Goal: Task Accomplishment & Management: Manage account settings

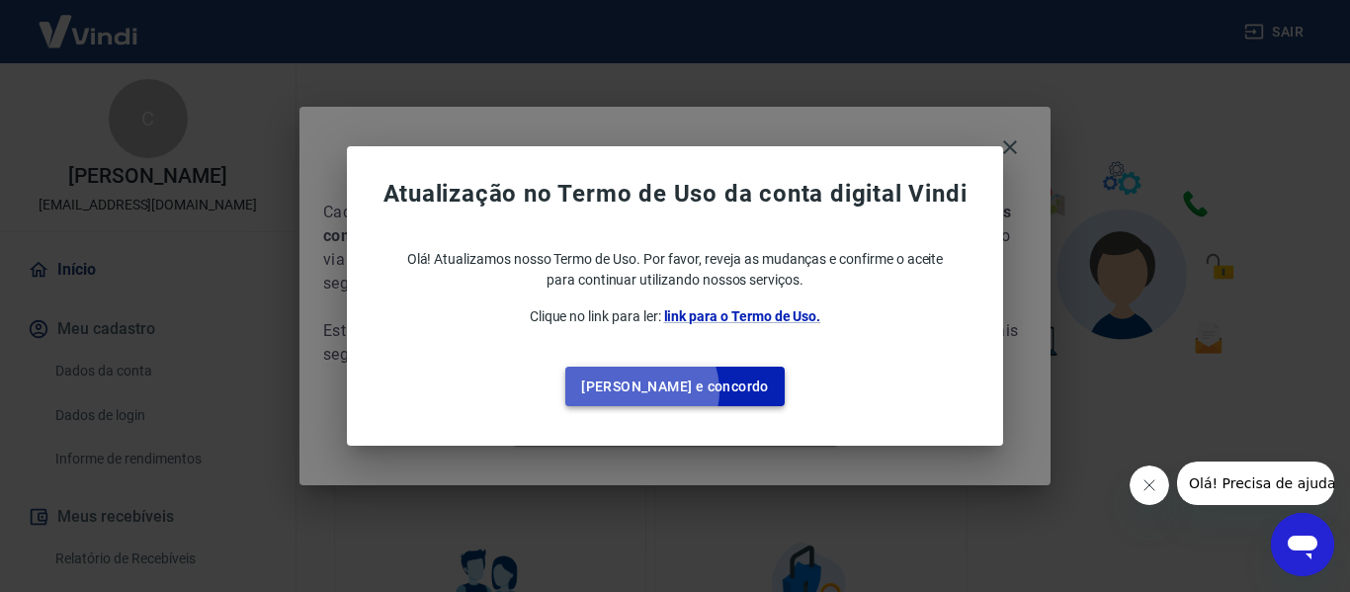
click at [682, 391] on button "[PERSON_NAME] e concordo" at bounding box center [674, 387] width 219 height 41
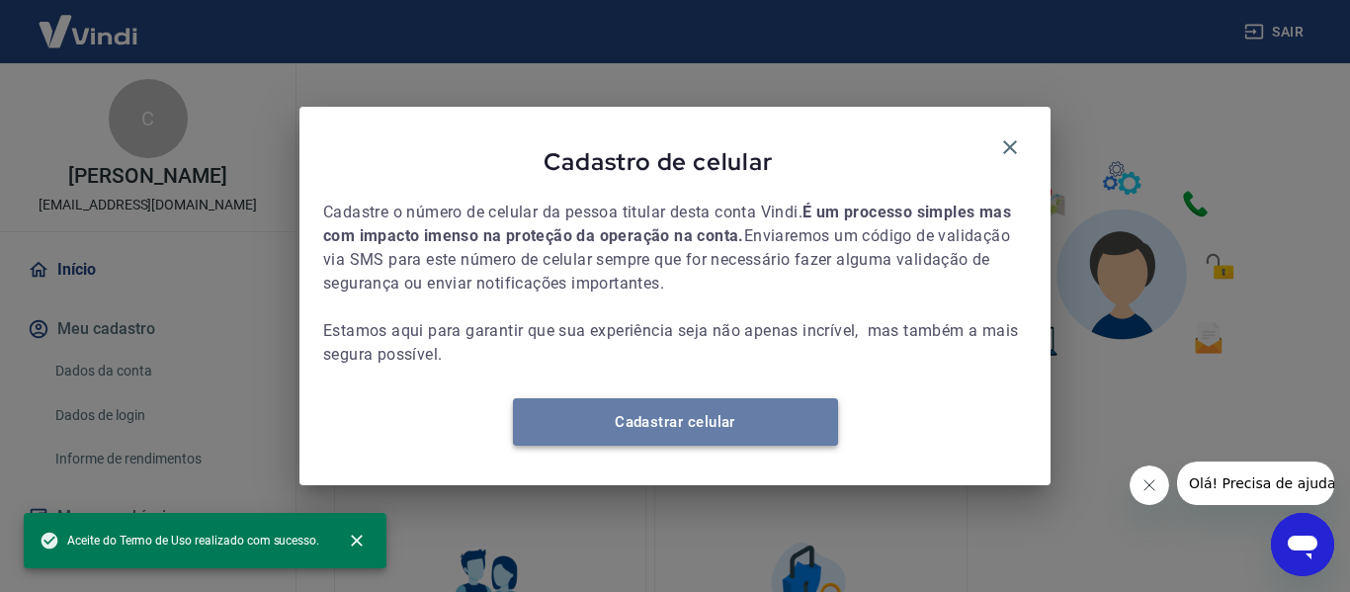
click at [660, 444] on link "Cadastrar celular" at bounding box center [675, 421] width 325 height 47
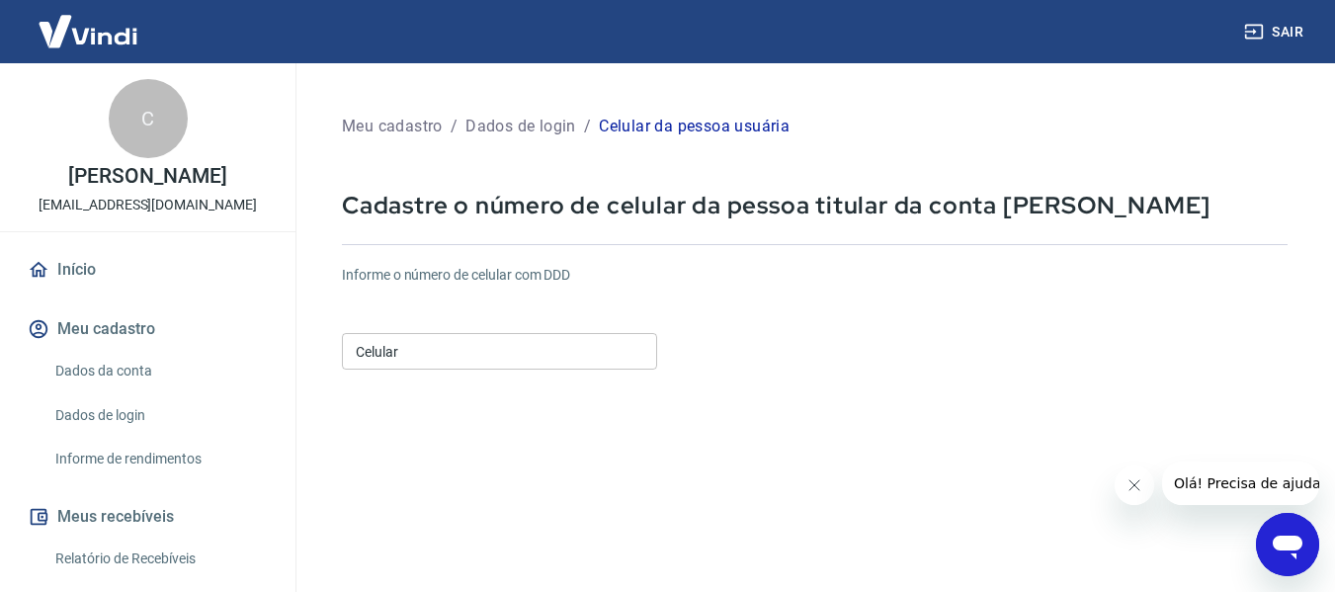
click at [488, 346] on input "Celular" at bounding box center [499, 351] width 315 height 37
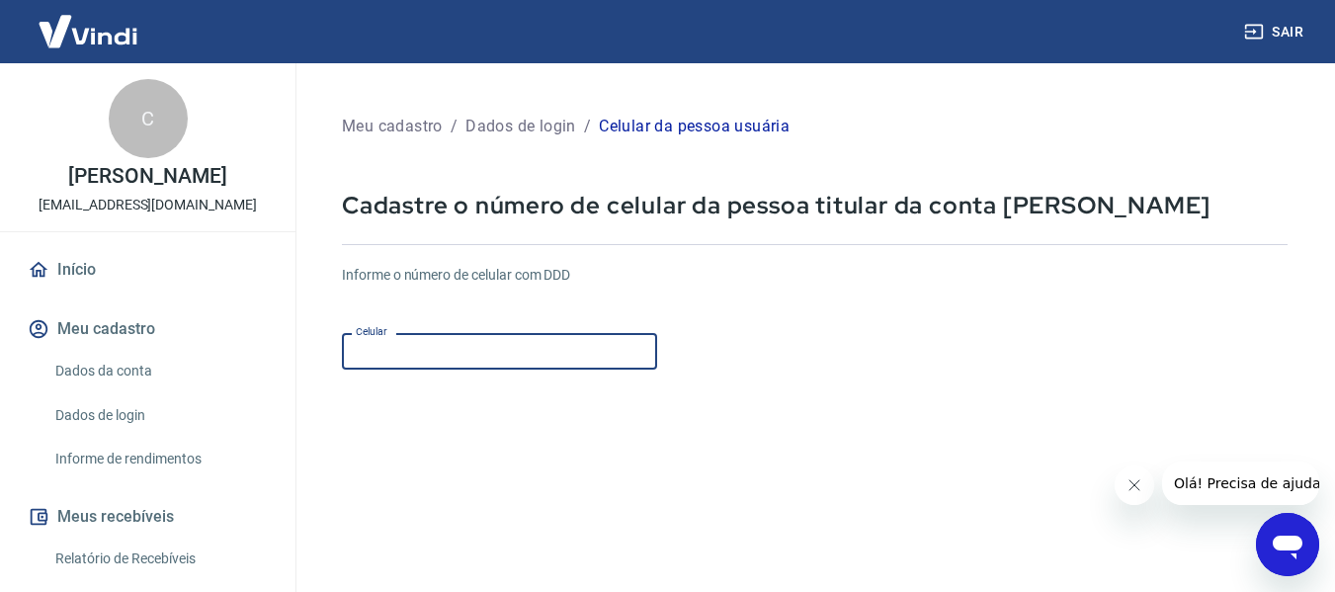
type input "(11) 99927-6581"
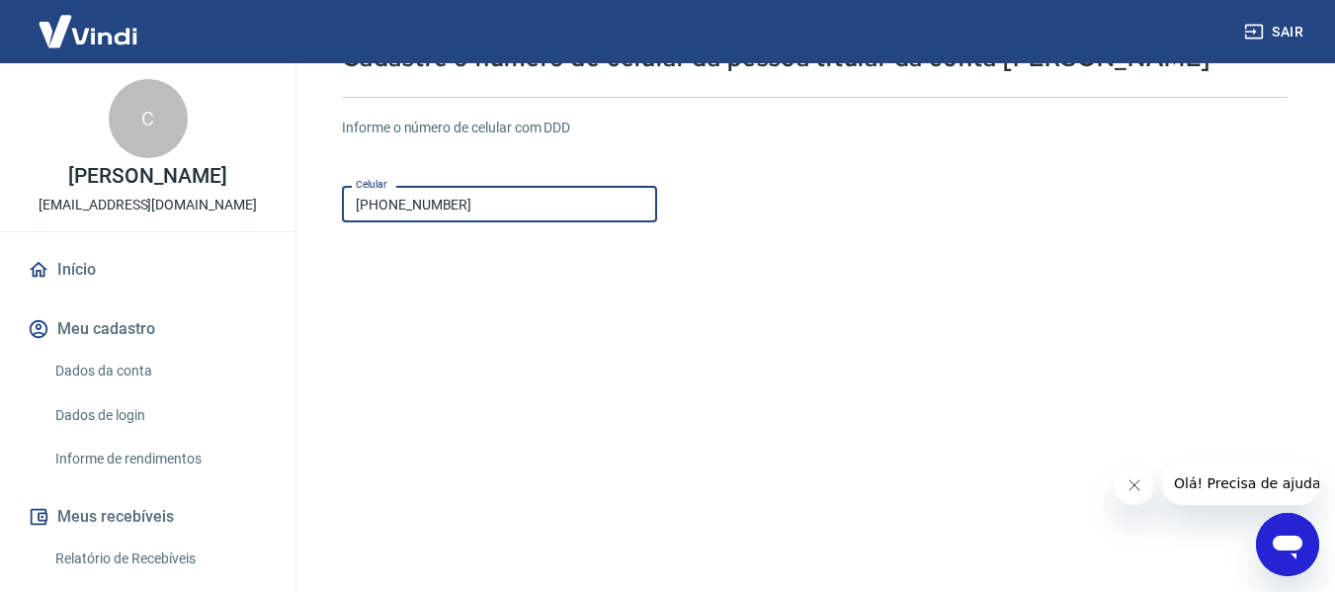
scroll to position [344, 0]
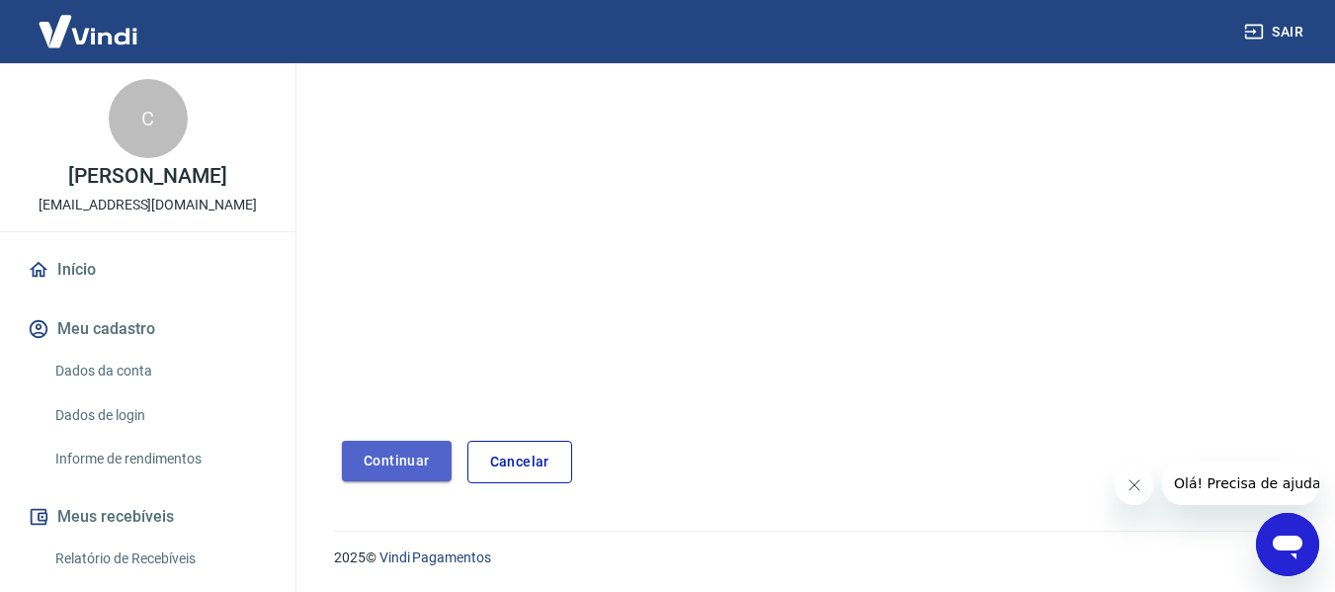
click at [374, 470] on button "Continuar" at bounding box center [397, 461] width 110 height 41
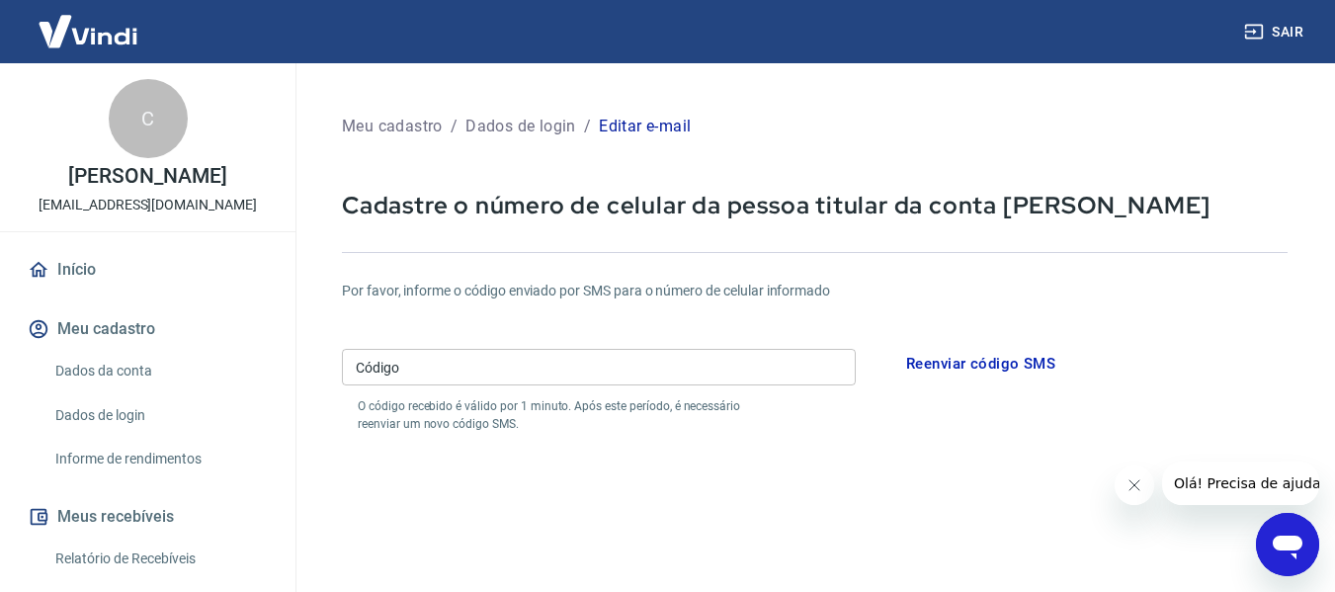
click at [554, 377] on input "Código" at bounding box center [599, 367] width 514 height 37
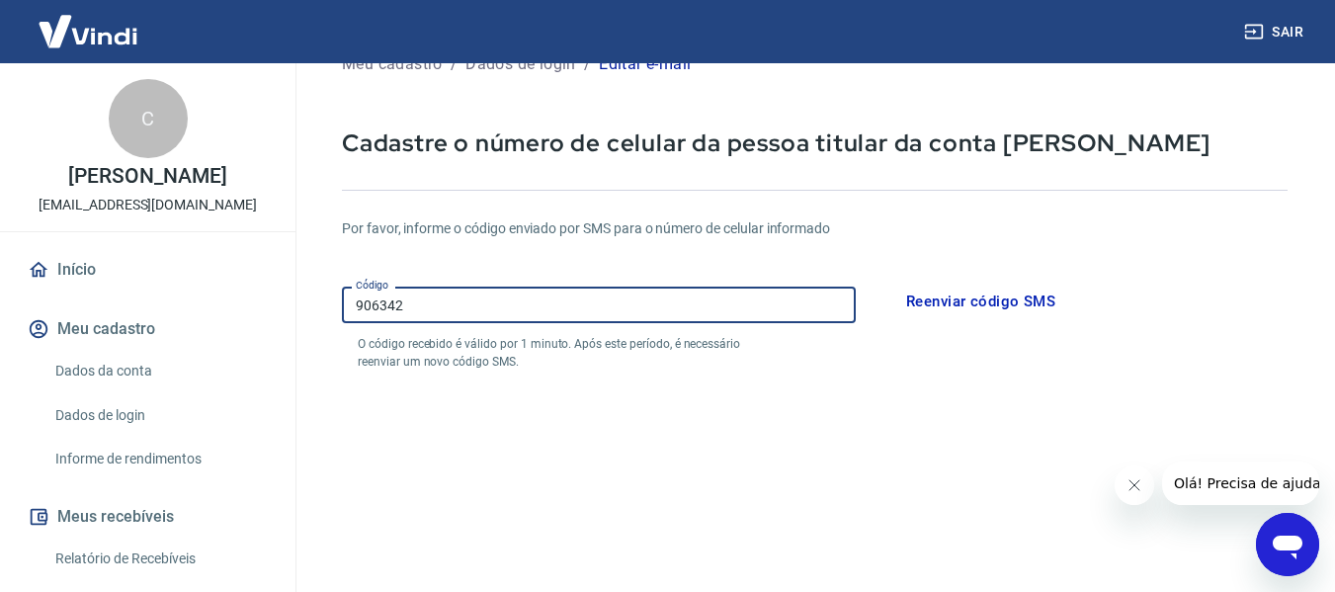
scroll to position [419, 0]
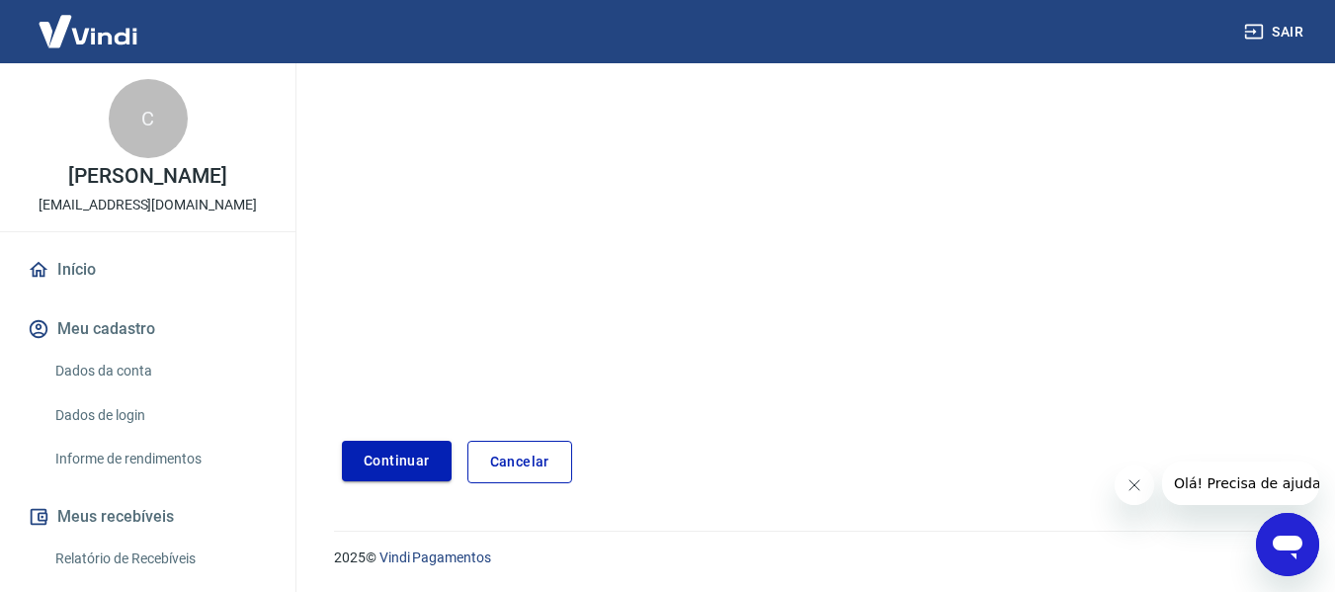
type input "906342"
click at [411, 460] on button "Continuar" at bounding box center [397, 461] width 110 height 41
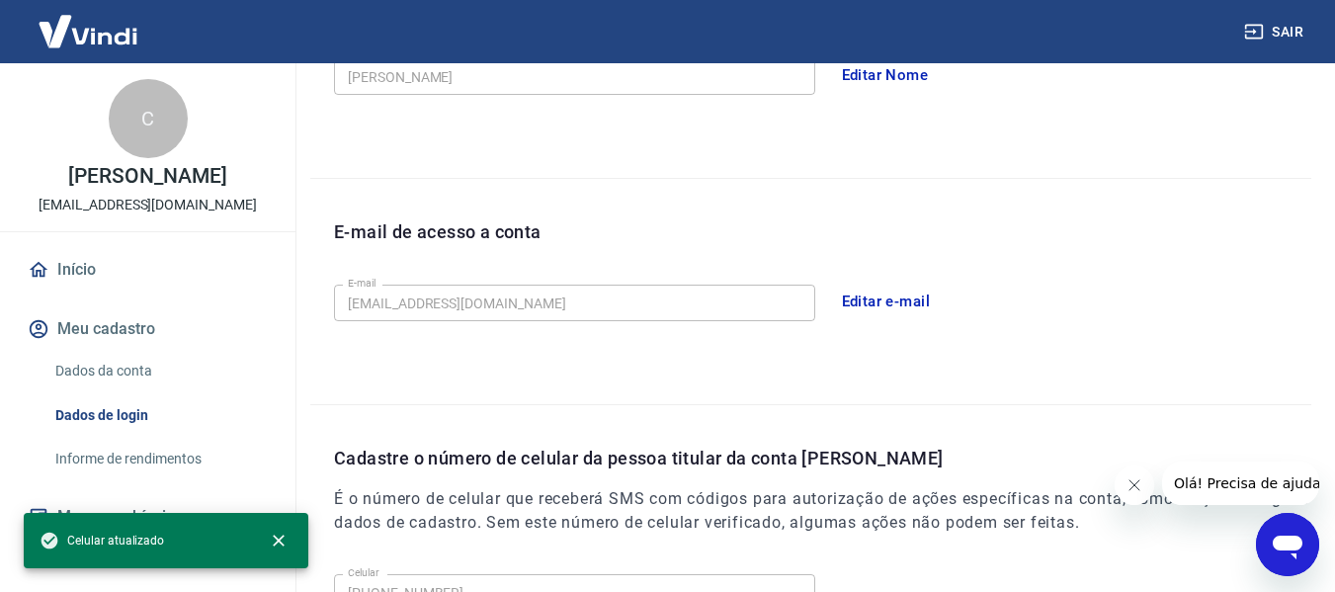
scroll to position [674, 0]
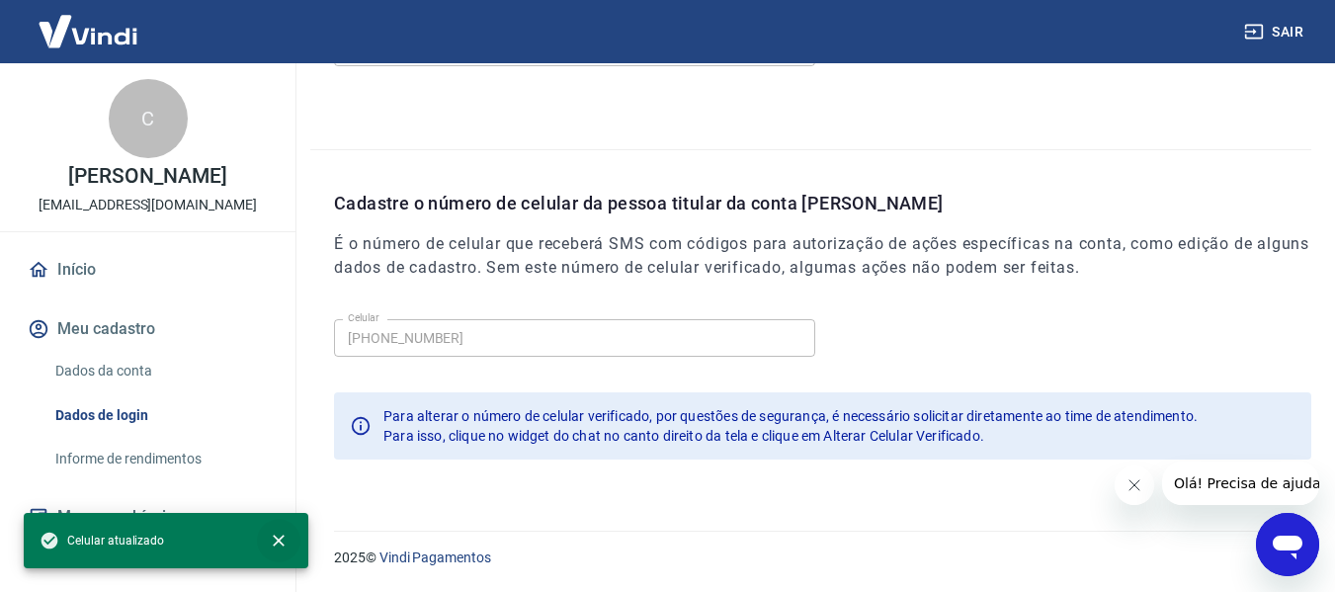
click at [279, 535] on icon "close" at bounding box center [279, 541] width 20 height 20
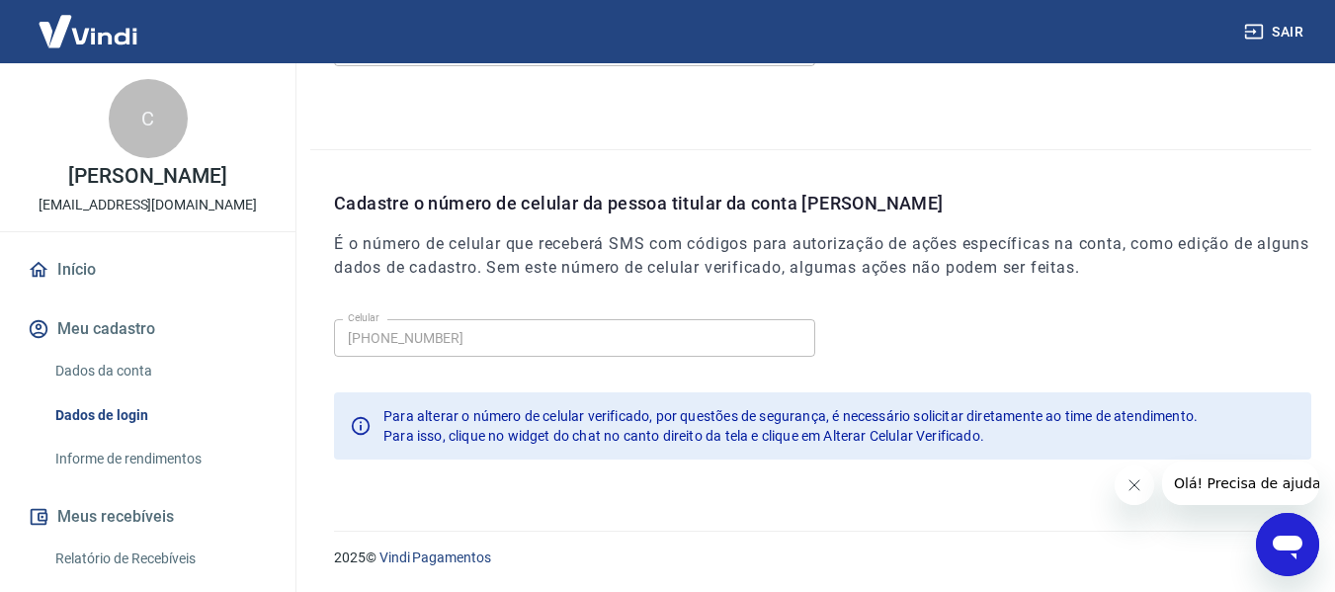
click at [113, 514] on button "Meus recebíveis" at bounding box center [148, 516] width 248 height 43
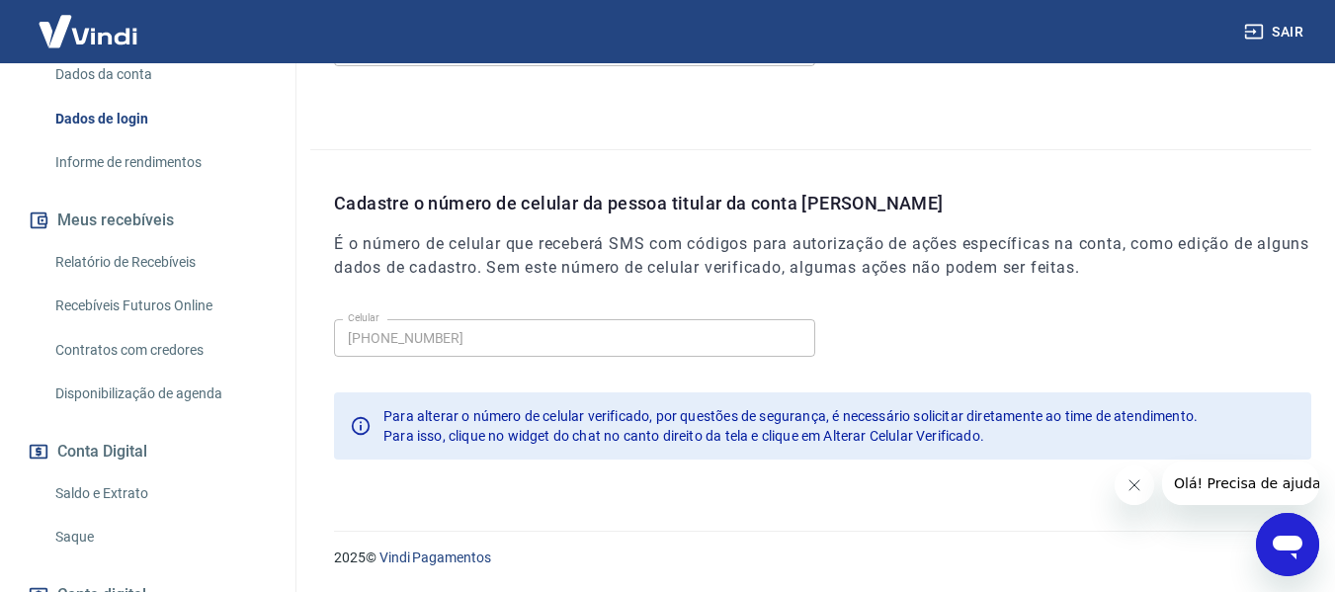
scroll to position [395, 0]
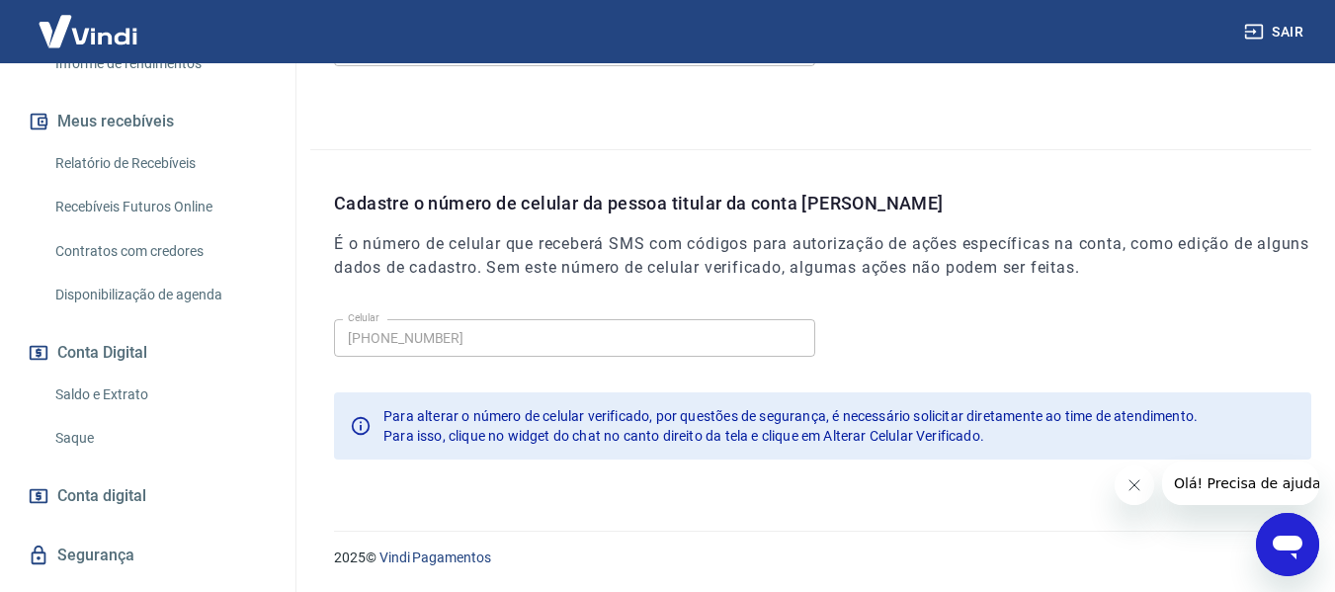
click at [81, 433] on link "Saque" at bounding box center [159, 438] width 224 height 41
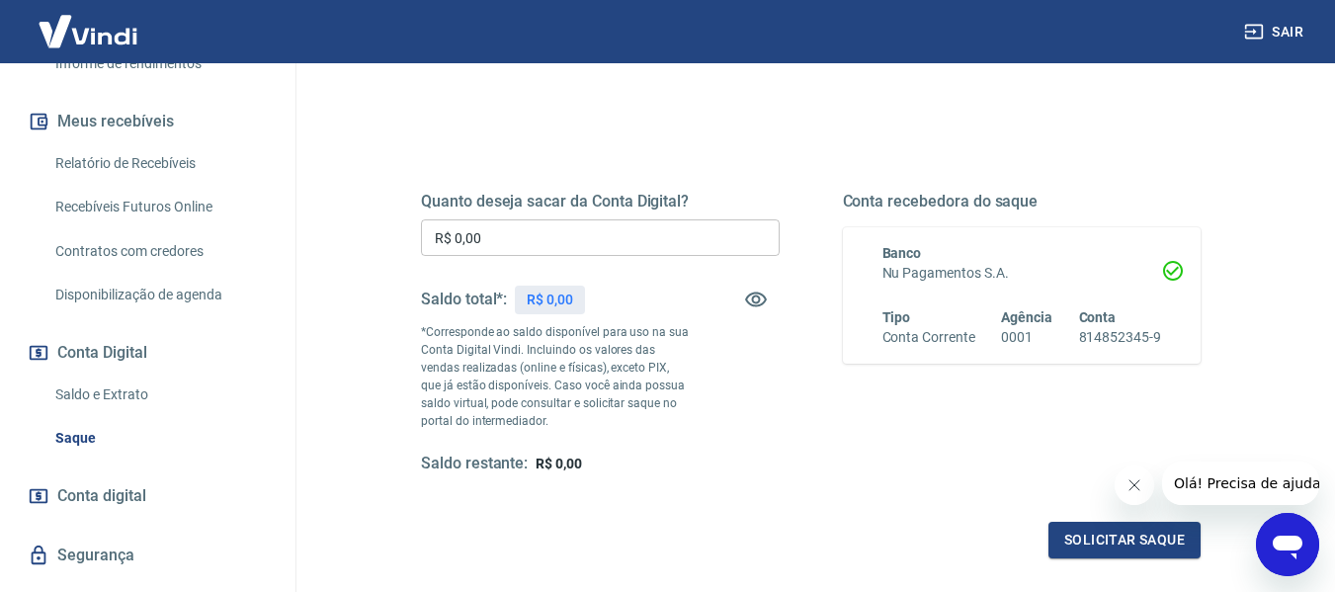
scroll to position [440, 0]
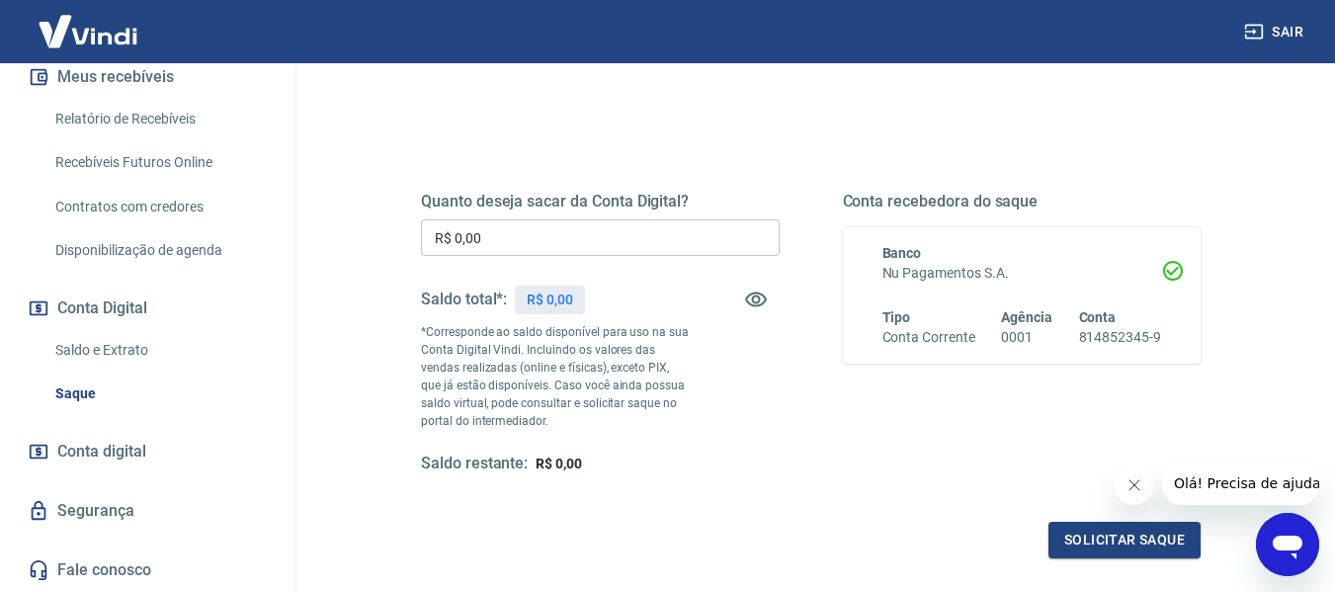
click at [123, 118] on link "Relatório de Recebíveis" at bounding box center [159, 119] width 224 height 41
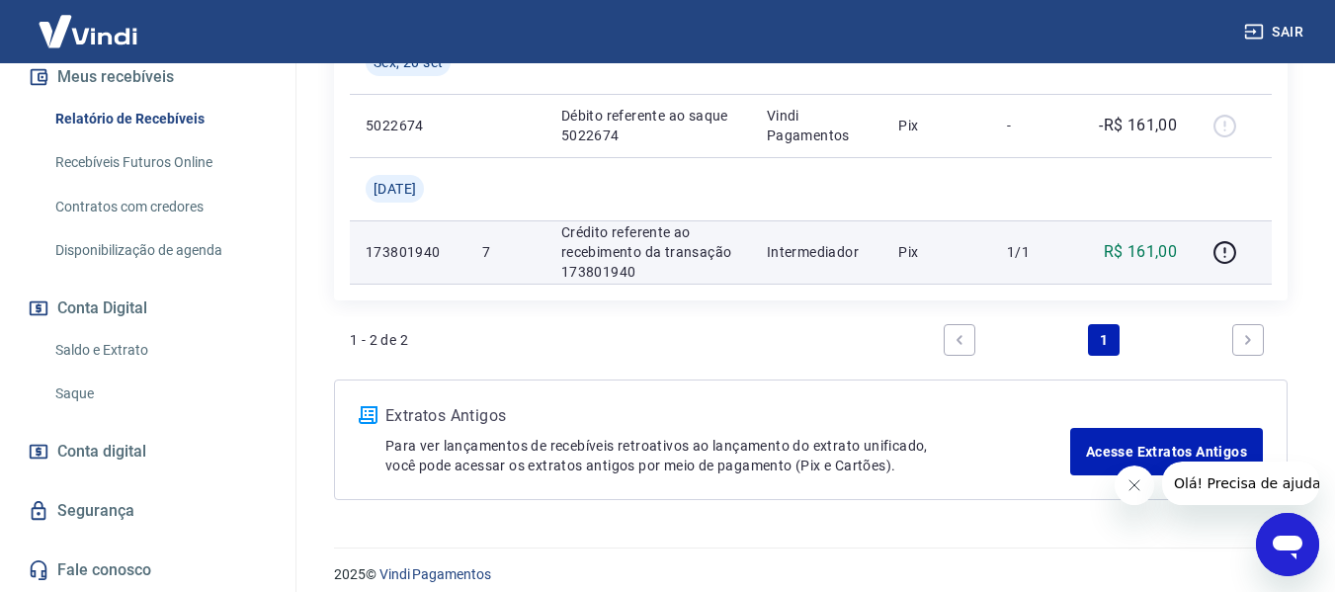
scroll to position [507, 0]
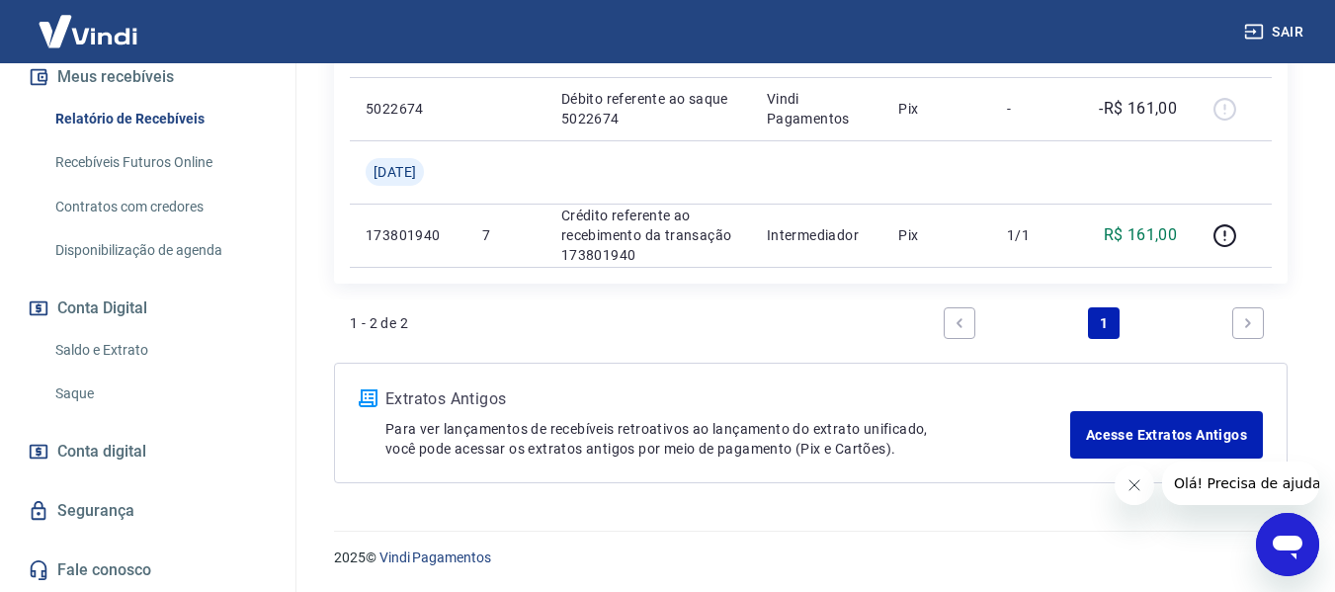
click at [1142, 490] on button "Fechar mensagem da empresa" at bounding box center [1134, 485] width 40 height 40
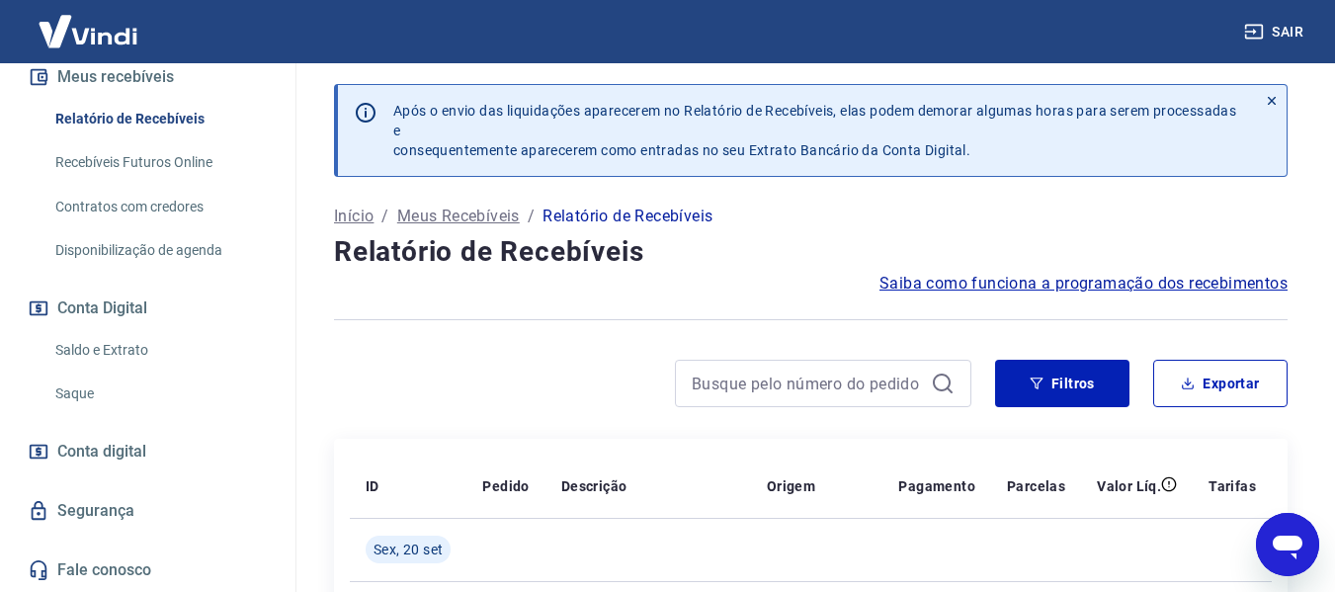
scroll to position [0, 0]
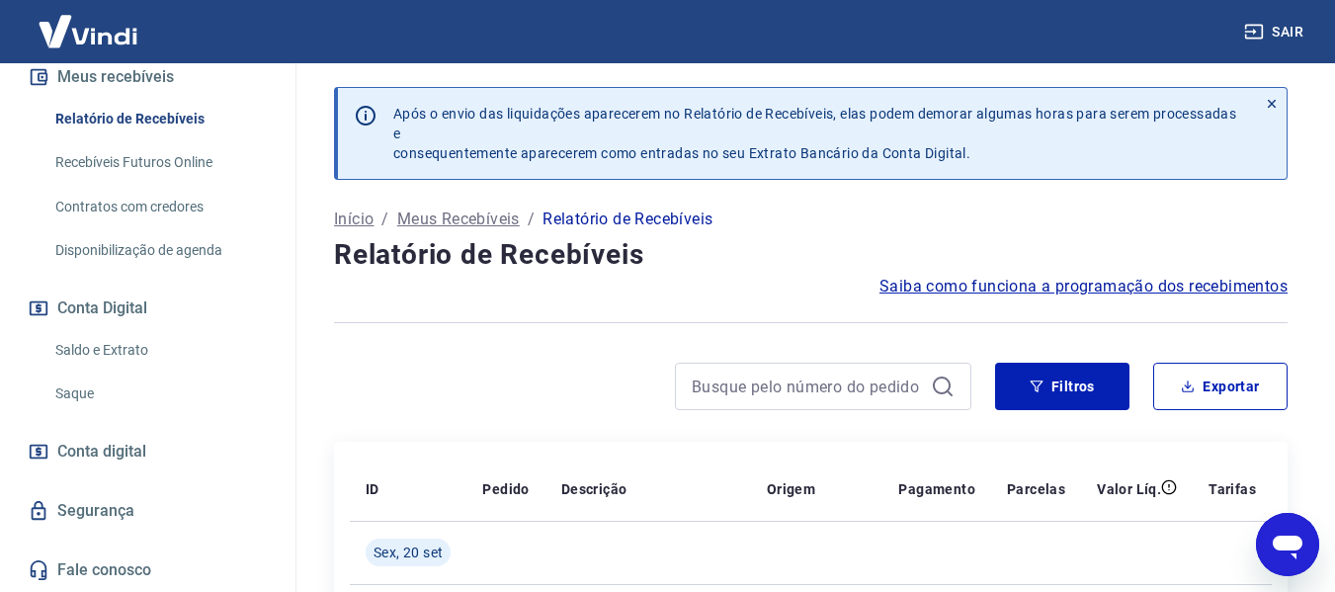
click at [128, 165] on link "Recebíveis Futuros Online" at bounding box center [159, 162] width 224 height 41
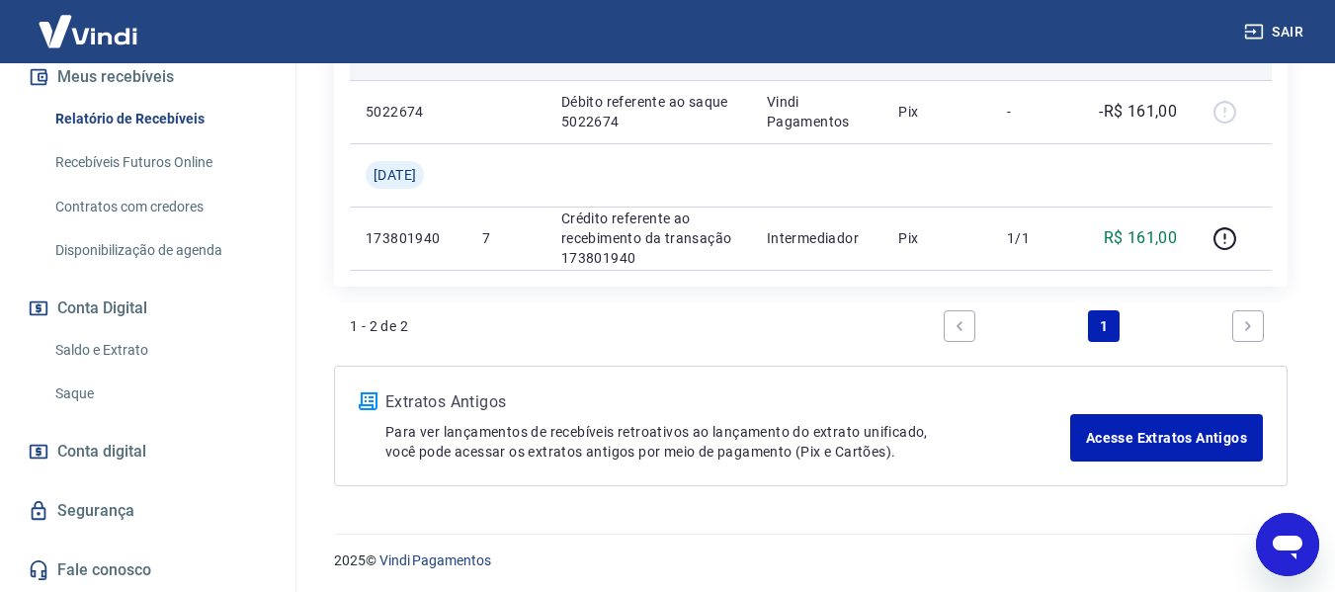
scroll to position [507, 0]
